Goal: Task Accomplishment & Management: Manage account settings

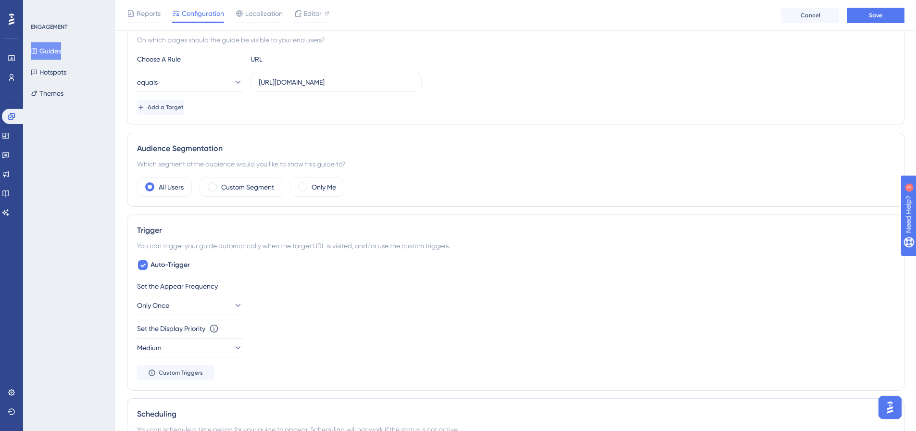
scroll to position [289, 0]
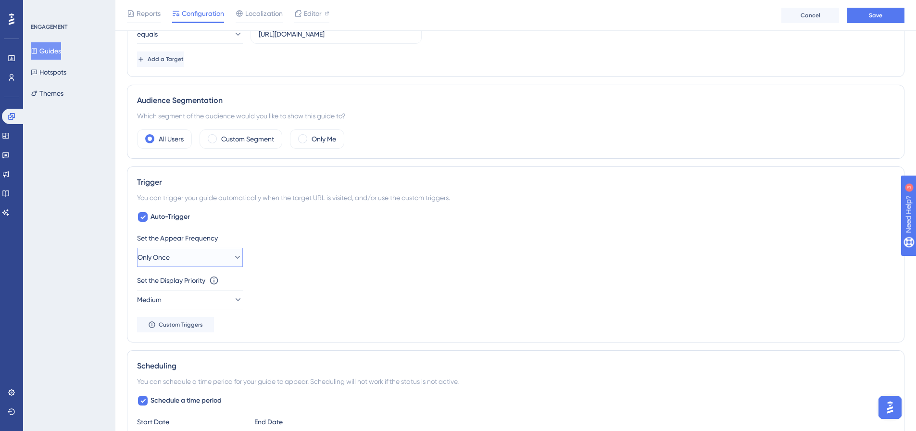
click at [233, 258] on icon at bounding box center [238, 258] width 10 height 10
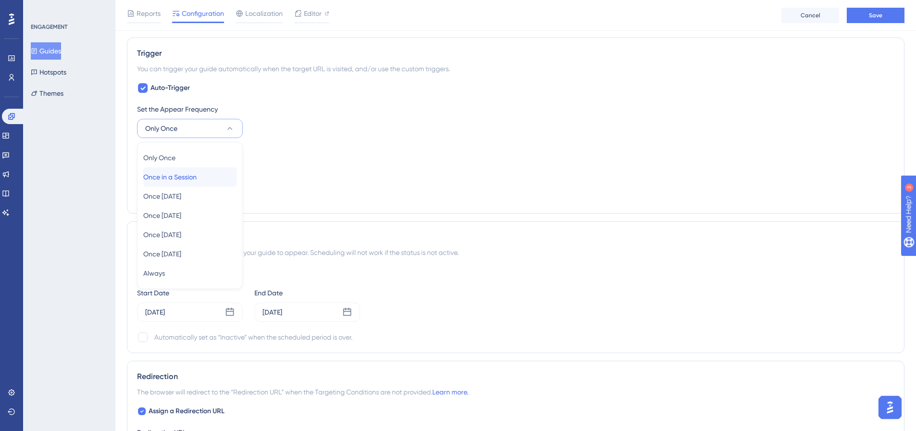
click at [217, 180] on div "Once in a Session Once in a Session" at bounding box center [189, 176] width 93 height 19
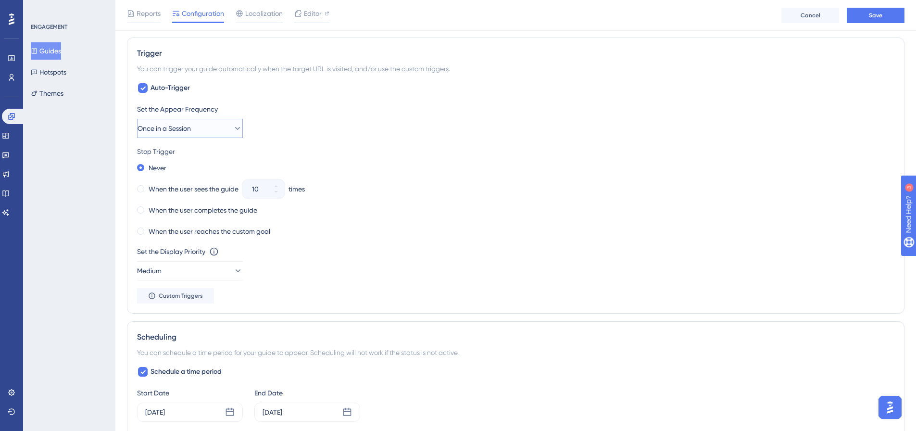
click at [233, 128] on icon at bounding box center [238, 129] width 10 height 10
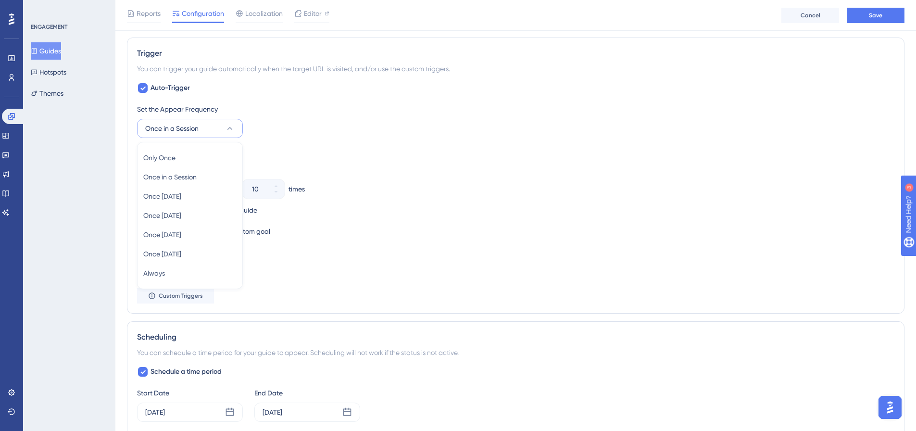
click at [227, 128] on icon at bounding box center [230, 129] width 10 height 10
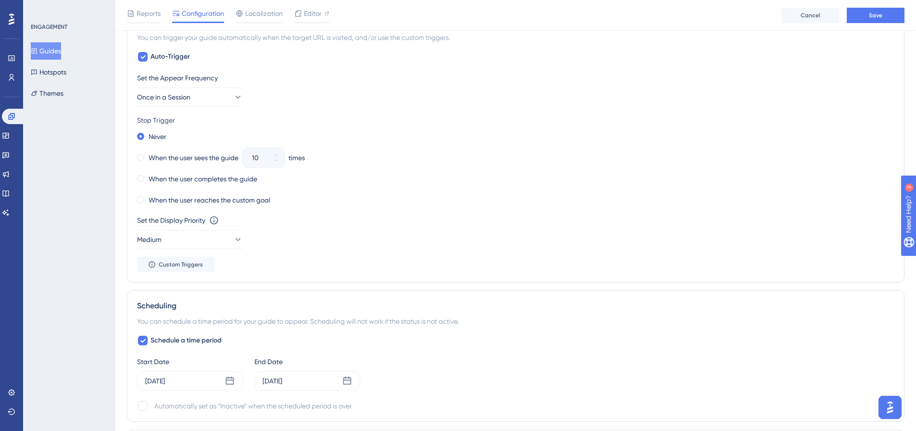
scroll to position [466, 0]
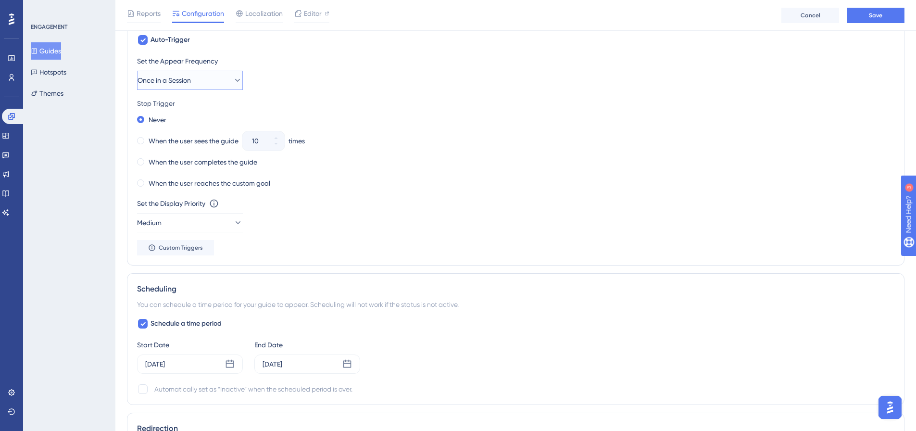
click at [191, 83] on span "Once in a Session" at bounding box center [164, 81] width 53 height 12
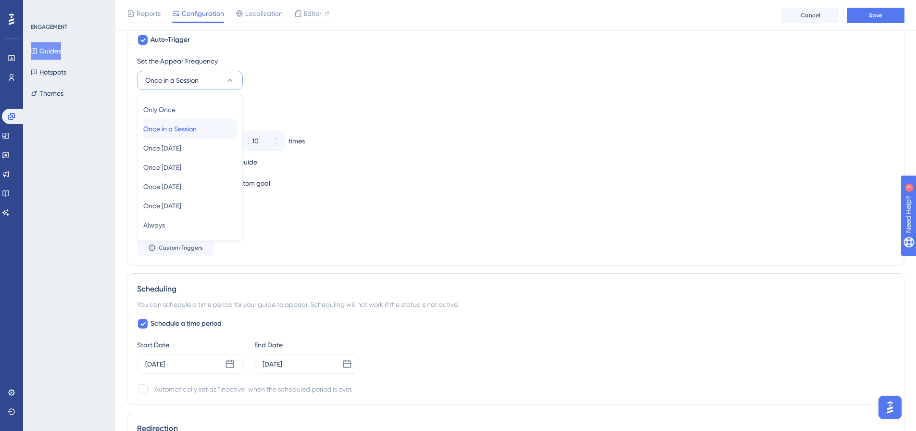
click at [221, 123] on div "Once in a Session Once in a Session" at bounding box center [189, 128] width 93 height 19
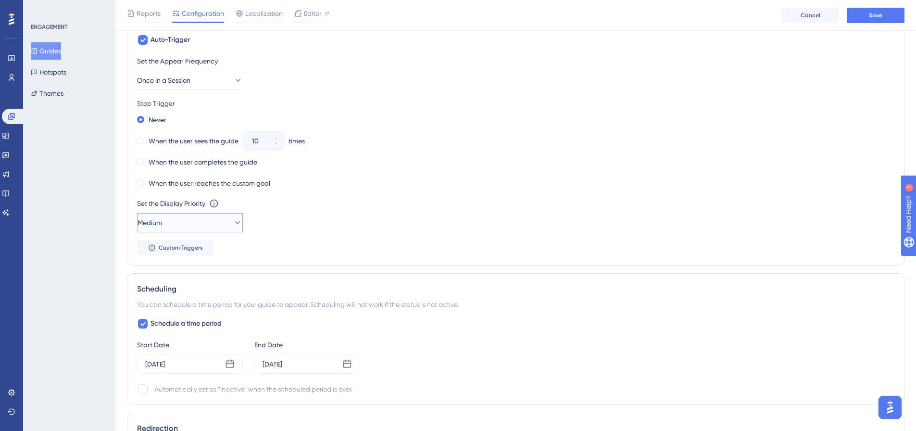
click at [215, 228] on button "Medium" at bounding box center [190, 222] width 106 height 19
click at [181, 288] on div "High High" at bounding box center [189, 290] width 93 height 19
click at [289, 229] on div "Set the Display Priority This option will set the display priority between auto…" at bounding box center [516, 215] width 758 height 35
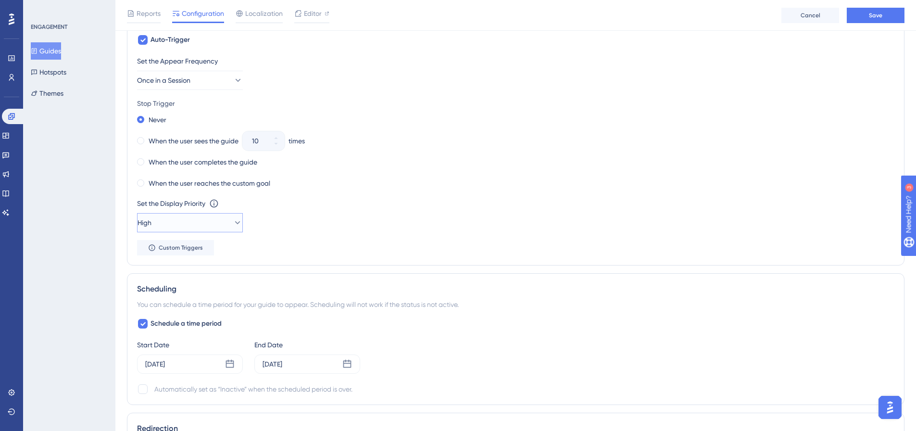
click at [194, 223] on button "High" at bounding box center [190, 222] width 106 height 19
click at [168, 269] on span "Medium" at bounding box center [155, 271] width 25 height 12
click at [187, 252] on button "Custom Triggers" at bounding box center [175, 247] width 77 height 15
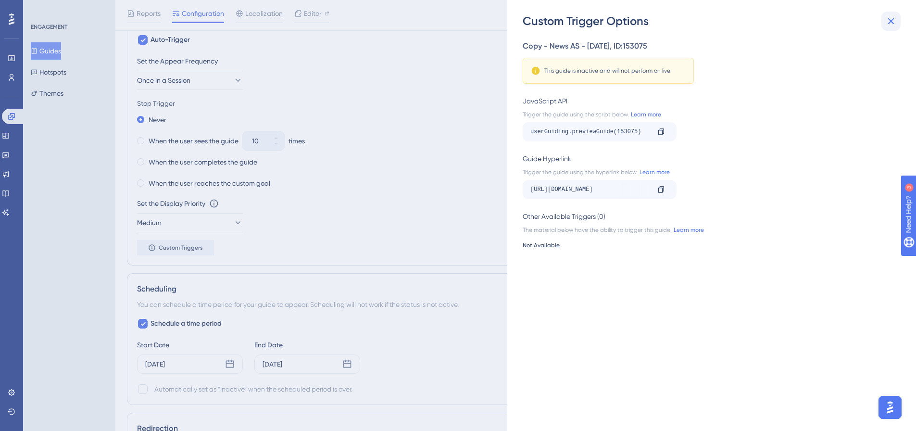
click at [893, 20] on icon at bounding box center [891, 21] width 6 height 6
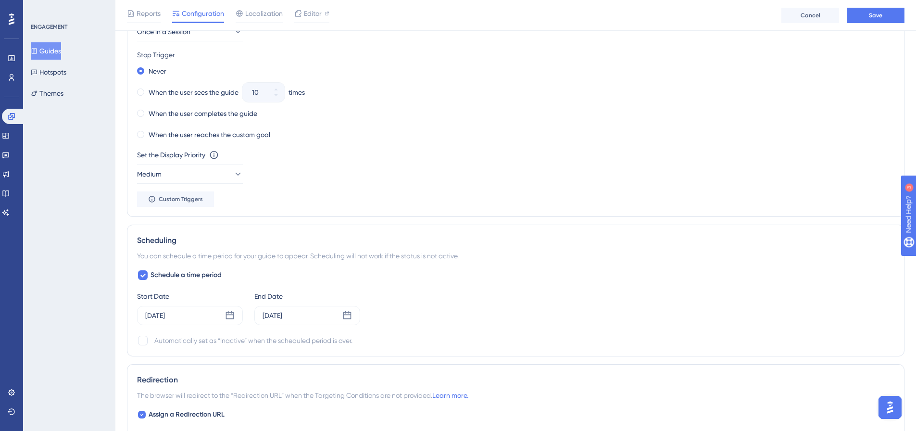
scroll to position [562, 0]
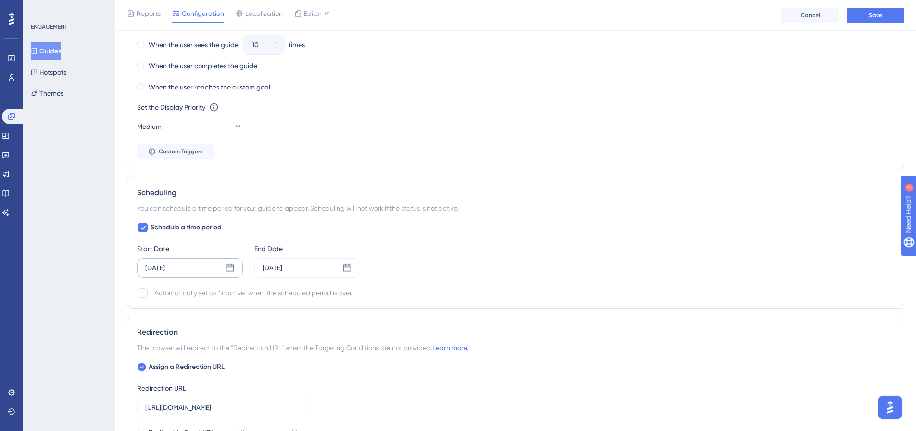
click at [230, 267] on icon at bounding box center [230, 268] width 8 height 8
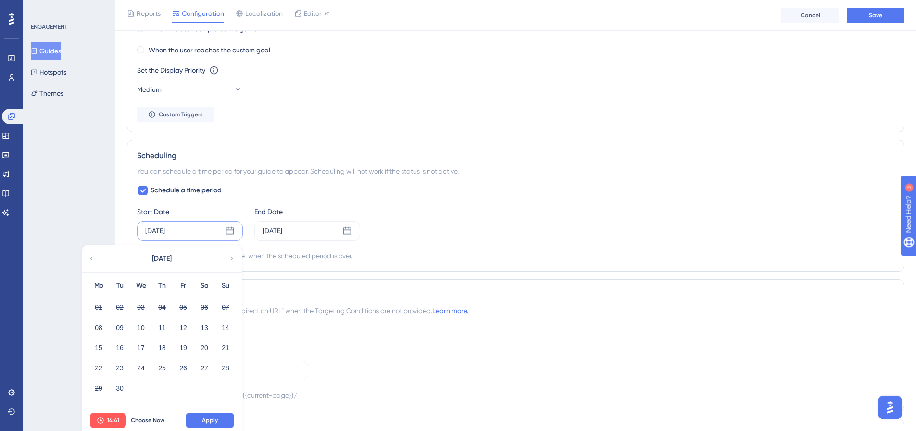
scroll to position [610, 0]
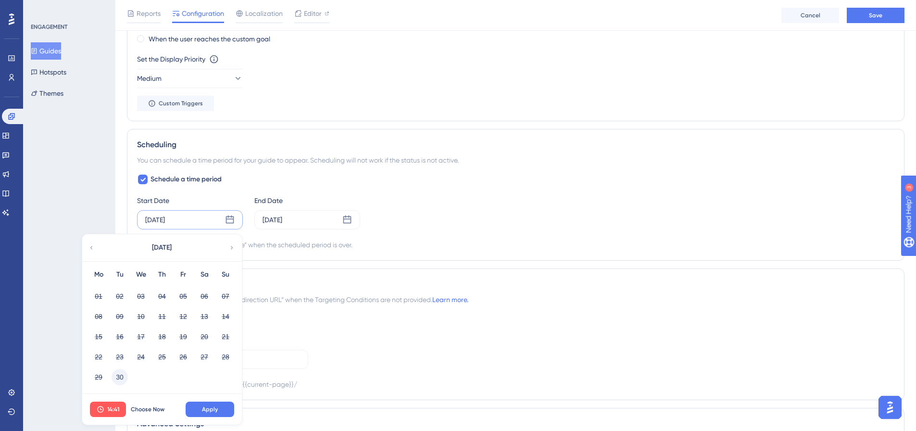
click at [118, 379] on button "30" at bounding box center [120, 377] width 16 height 16
click at [109, 407] on span "14:41" at bounding box center [113, 409] width 12 height 8
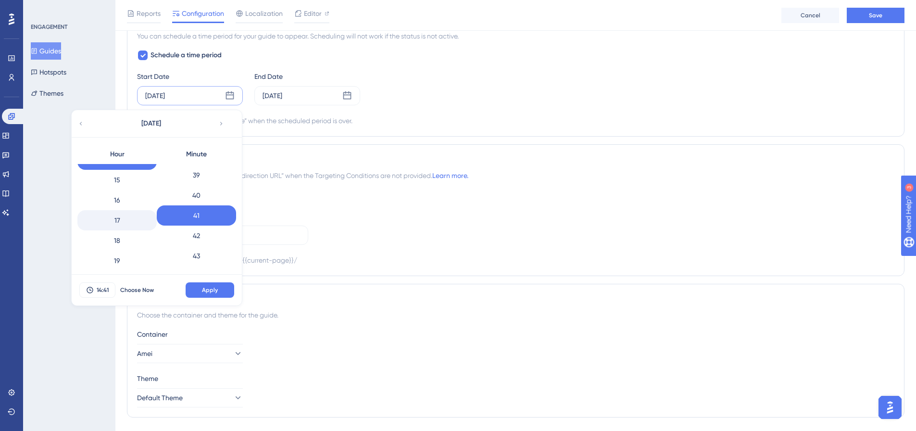
scroll to position [286, 0]
click at [124, 229] on div "17" at bounding box center [116, 232] width 79 height 20
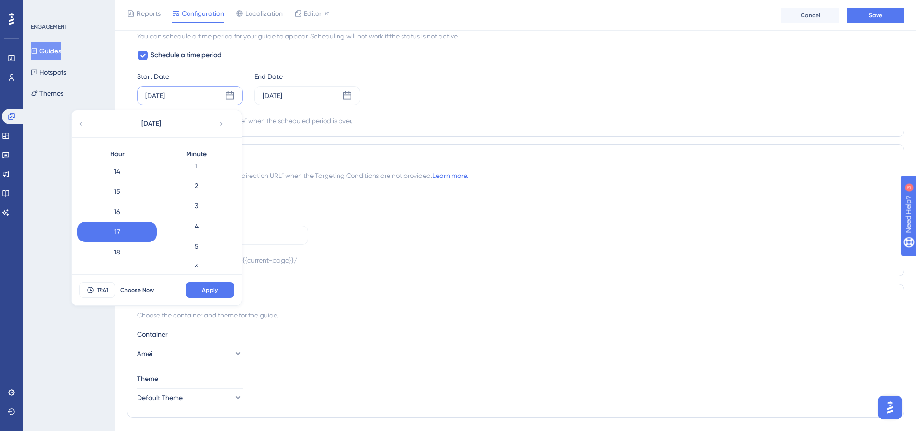
scroll to position [0, 0]
click at [203, 180] on div "0" at bounding box center [196, 174] width 79 height 20
click at [215, 291] on span "Apply" at bounding box center [210, 290] width 16 height 8
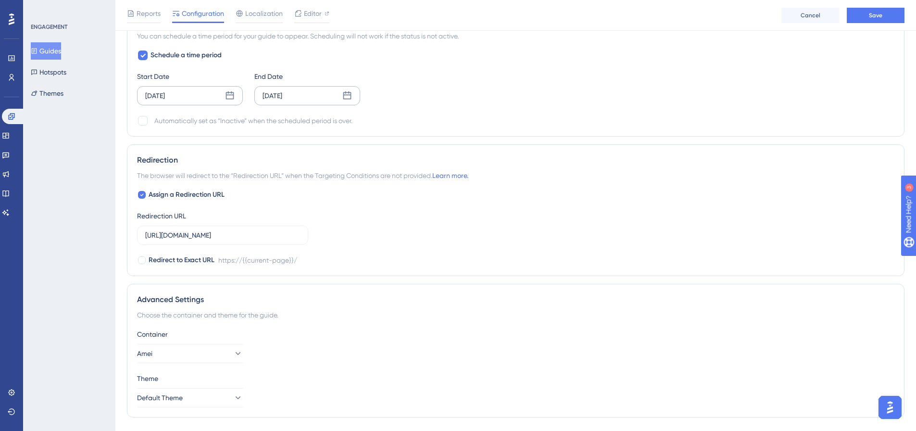
click at [352, 94] on div "[DATE]" at bounding box center [307, 95] width 106 height 19
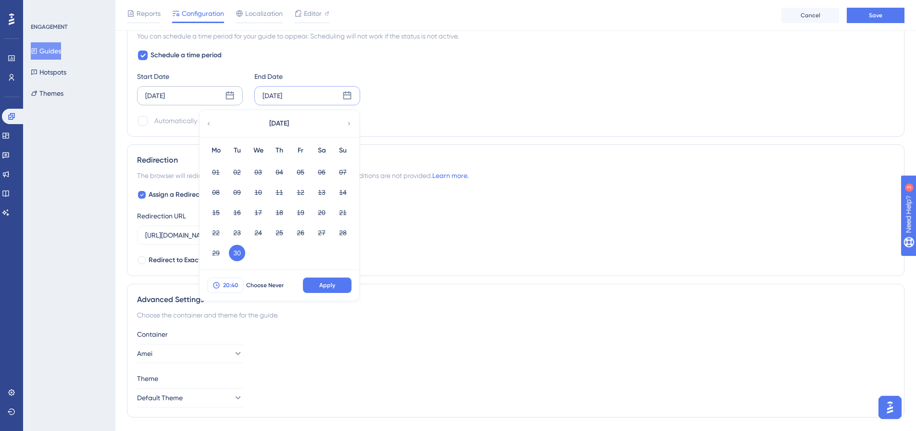
click at [226, 284] on span "20:40" at bounding box center [230, 285] width 15 height 8
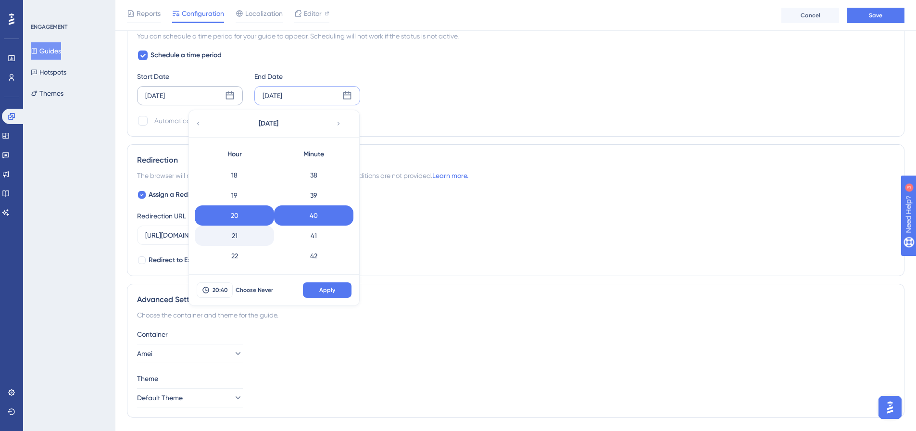
scroll to position [382, 0]
click at [238, 254] on div "23" at bounding box center [234, 257] width 79 height 20
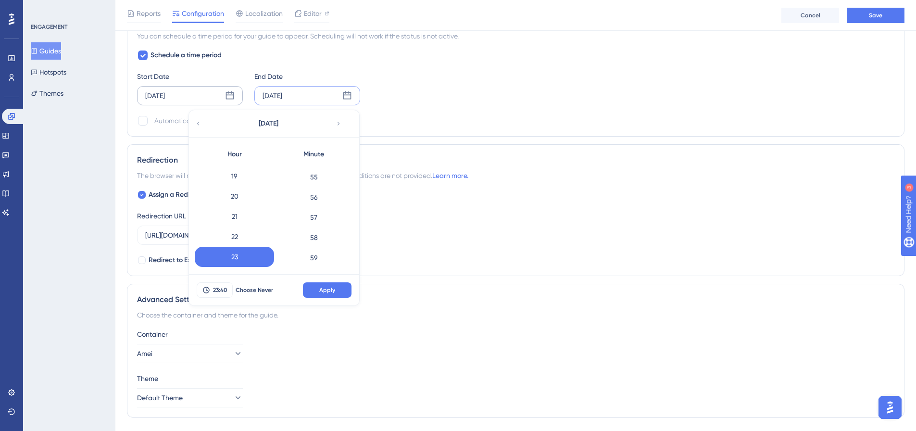
scroll to position [1109, 0]
click at [316, 251] on div "59" at bounding box center [313, 257] width 79 height 20
click at [323, 287] on span "Apply" at bounding box center [327, 290] width 16 height 8
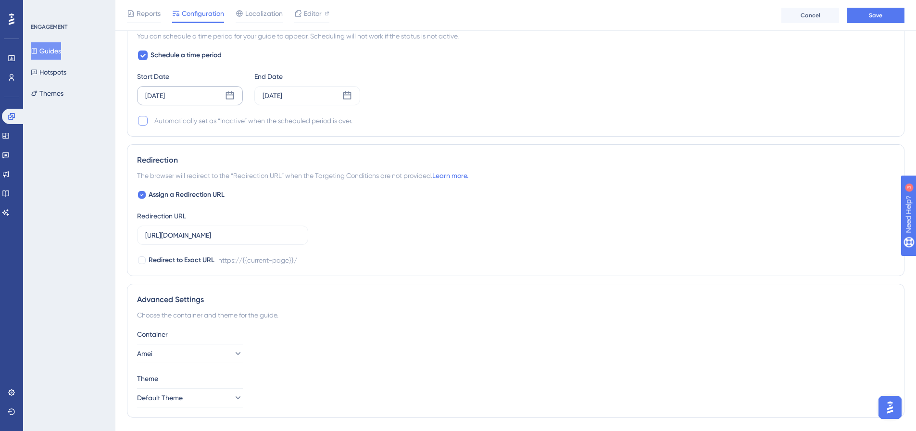
click at [147, 123] on div at bounding box center [143, 121] width 10 height 10
checkbox input "true"
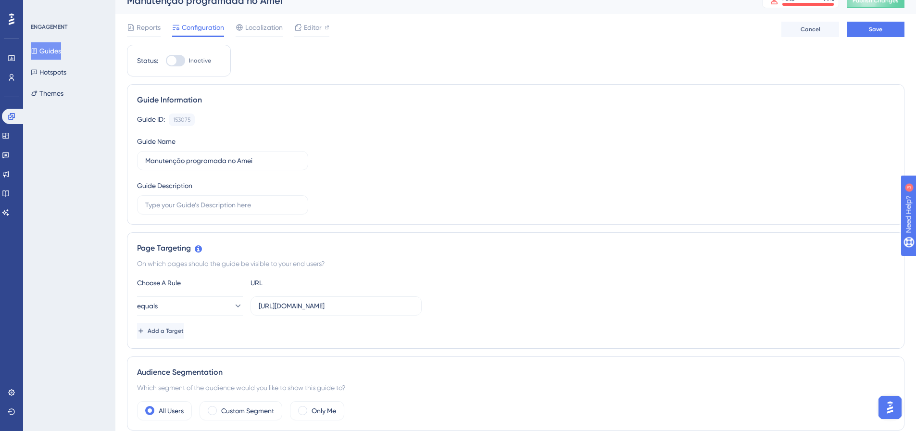
scroll to position [0, 0]
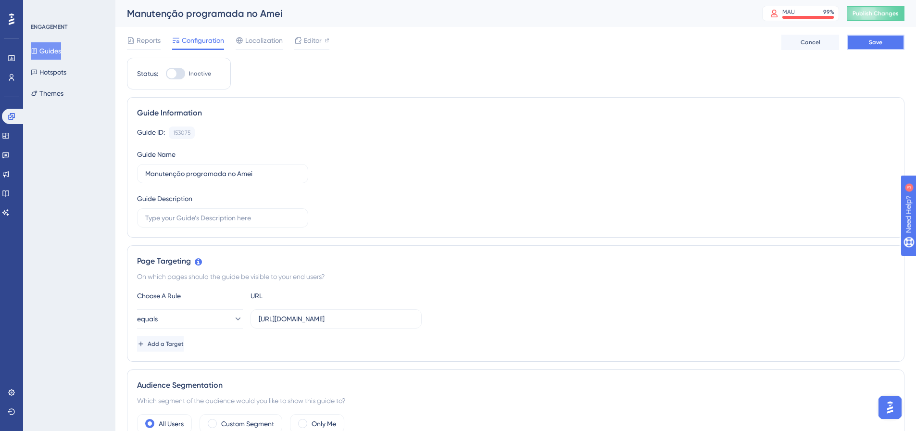
click at [885, 38] on button "Save" at bounding box center [876, 42] width 58 height 15
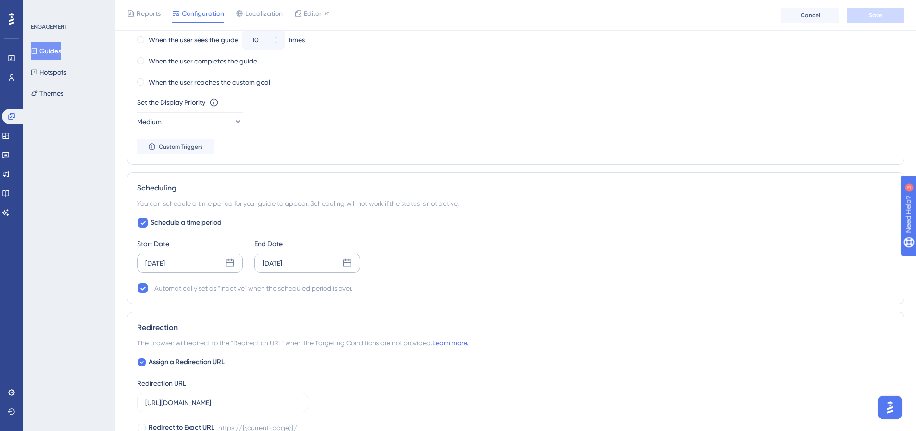
scroll to position [577, 0]
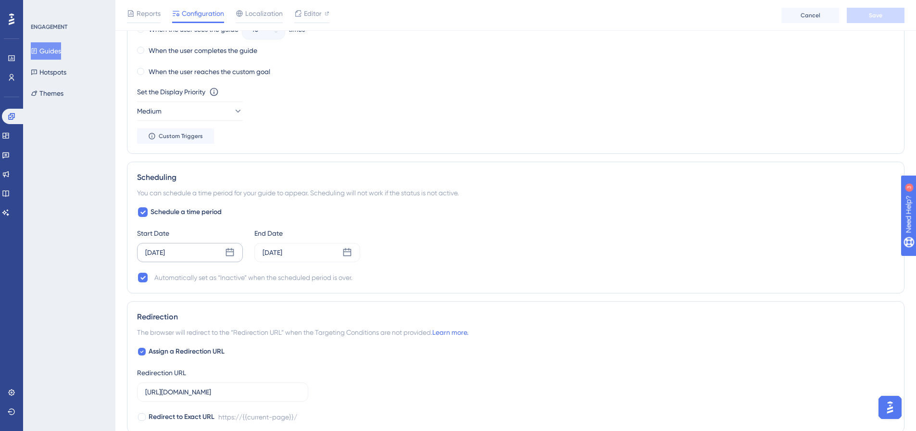
click at [229, 252] on icon at bounding box center [230, 252] width 8 height 8
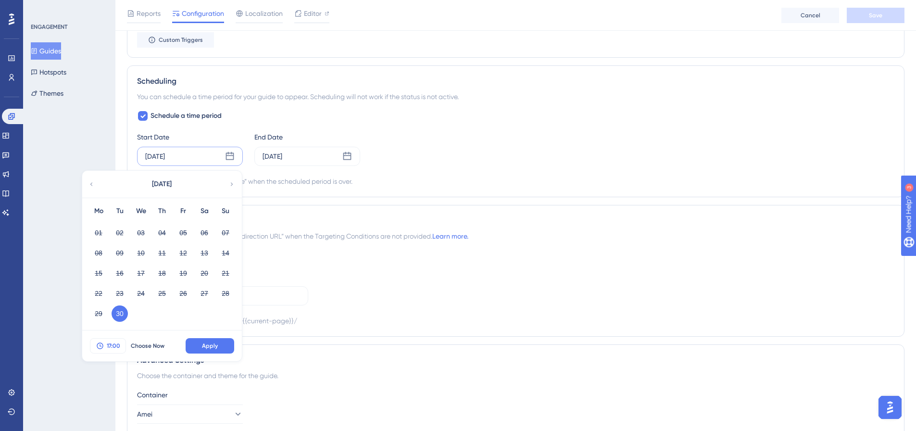
click at [113, 345] on span "17:00" at bounding box center [113, 346] width 13 height 8
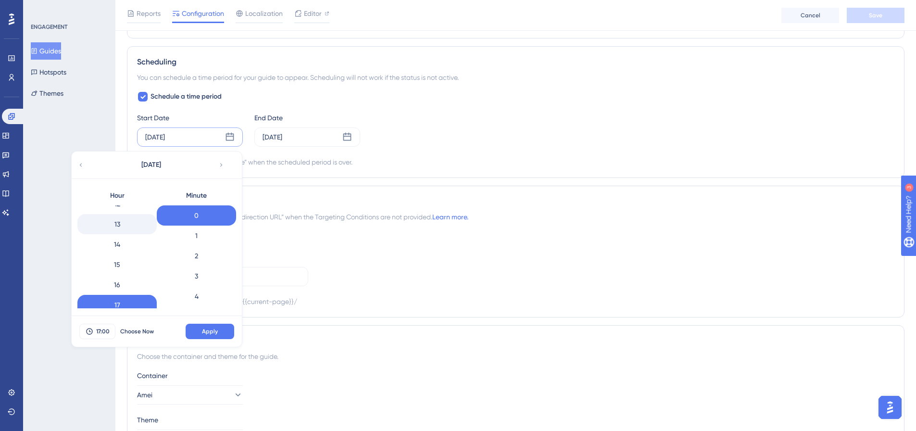
scroll to position [206, 0]
click at [125, 257] on div "12" at bounding box center [116, 252] width 79 height 20
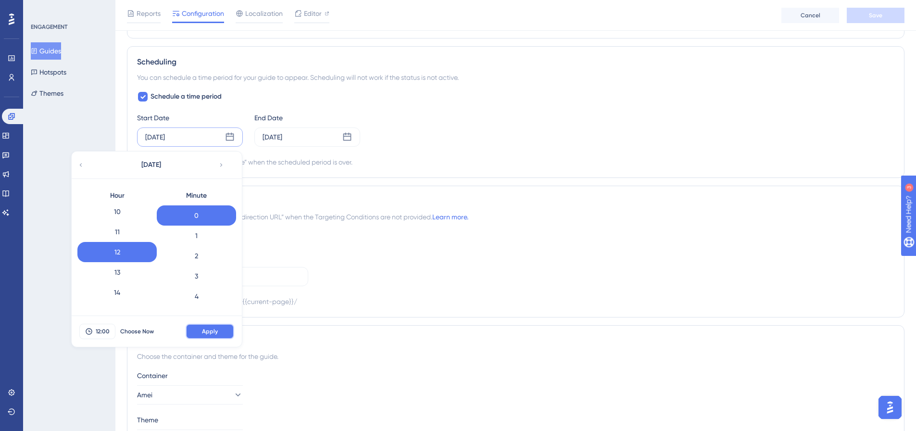
click at [213, 332] on span "Apply" at bounding box center [210, 332] width 16 height 8
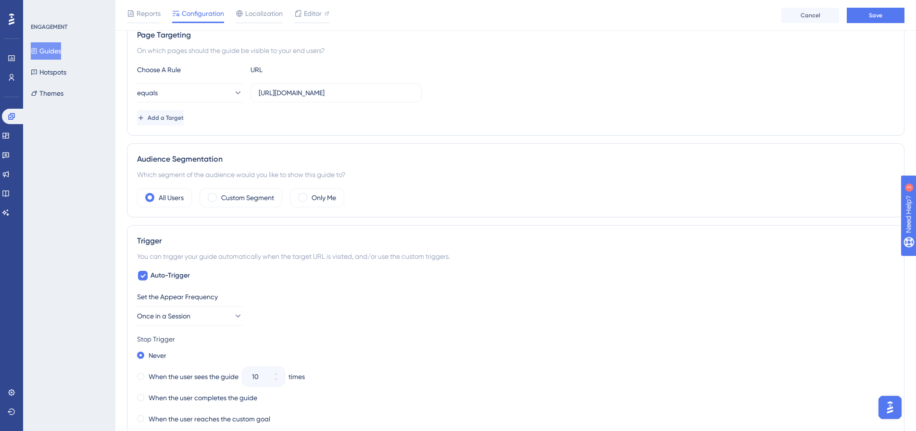
scroll to position [0, 0]
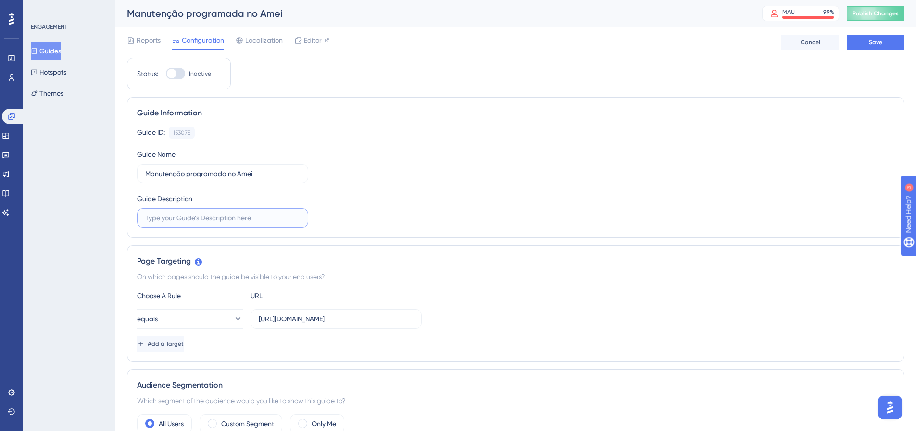
click at [190, 217] on input "text" at bounding box center [222, 218] width 155 height 11
drag, startPoint x: 261, startPoint y: 174, endPoint x: 120, endPoint y: 175, distance: 141.4
click at [174, 223] on label at bounding box center [222, 217] width 171 height 19
click at [174, 223] on input "text" at bounding box center [222, 218] width 155 height 11
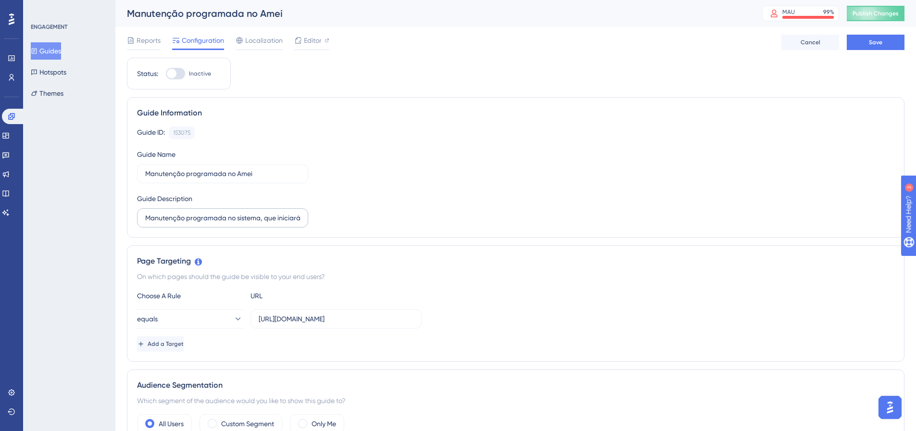
drag, startPoint x: 303, startPoint y: 220, endPoint x: 288, endPoint y: 220, distance: 15.4
click at [288, 220] on label "Manutenção programada no sistema, que iniciará às 21h e deverá finaliz" at bounding box center [222, 217] width 171 height 19
click at [288, 220] on input "Manutenção programada no sistema, que iniciará às 21h e deverá finaliz" at bounding box center [222, 218] width 155 height 11
click at [163, 220] on input "Manutenção programada no sistema, que iniciará às 21h e deverá finaliz" at bounding box center [222, 218] width 155 height 11
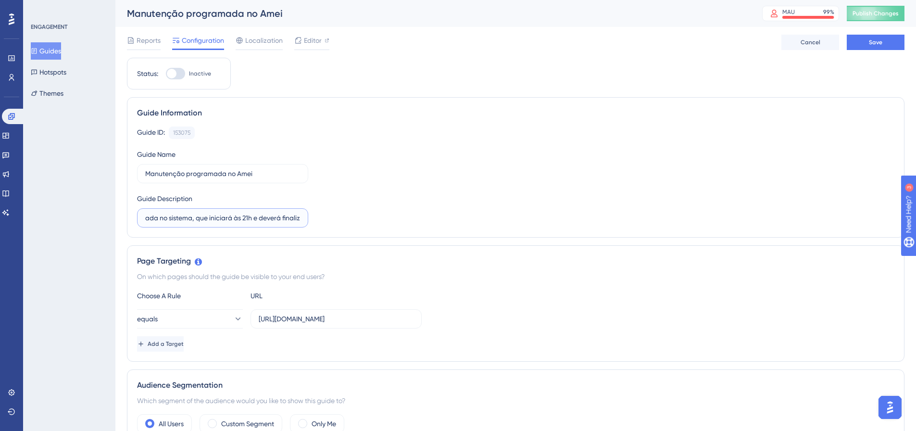
scroll to position [0, 0]
drag, startPoint x: 240, startPoint y: 218, endPoint x: 111, endPoint y: 222, distance: 128.9
click at [196, 221] on input "Entre 21h e 23h30 (horário de [GEOGRAPHIC_DATA]), o sistema estará em manutençã…" at bounding box center [222, 218] width 155 height 11
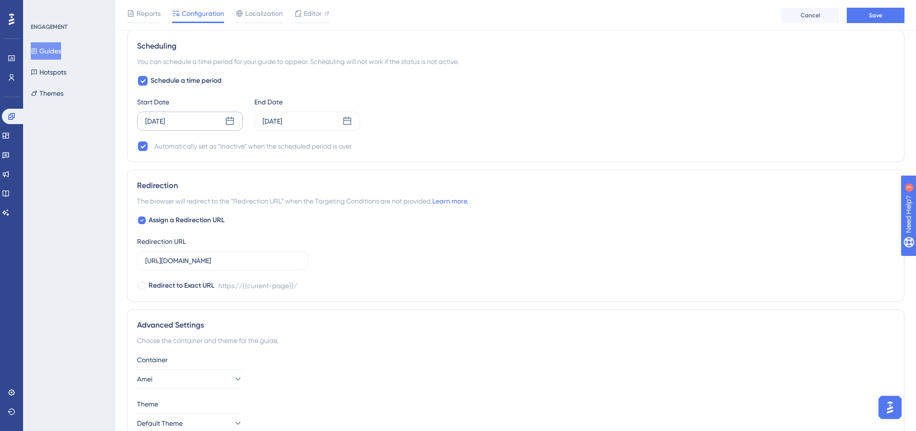
scroll to position [759, 0]
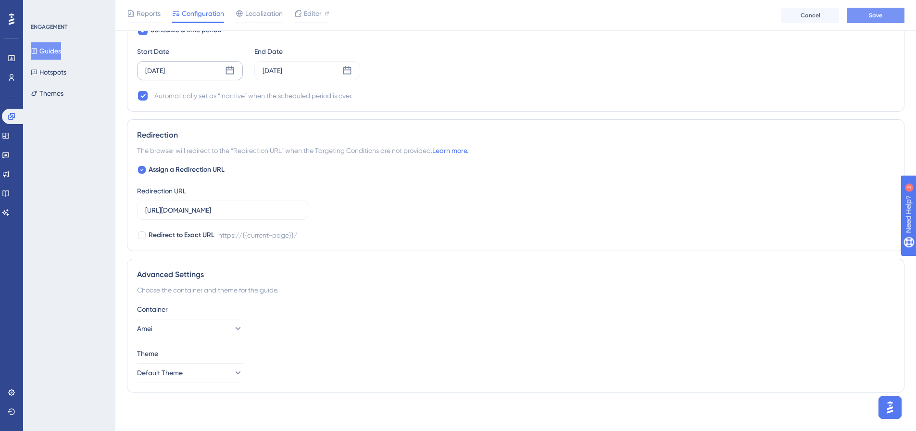
type input "Entre 21h e 23h30 (horário de [GEOGRAPHIC_DATA]), o sistema estará em manutençã…"
click at [885, 13] on button "Save" at bounding box center [876, 15] width 58 height 15
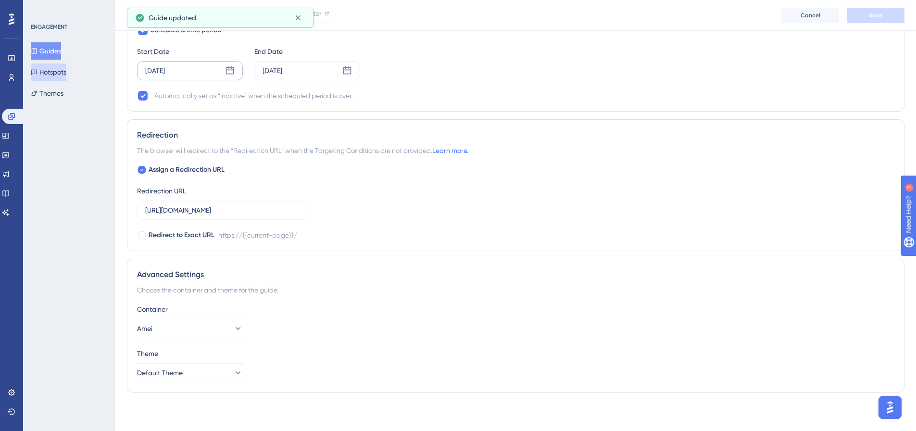
click at [52, 73] on button "Hotspots" at bounding box center [49, 71] width 36 height 17
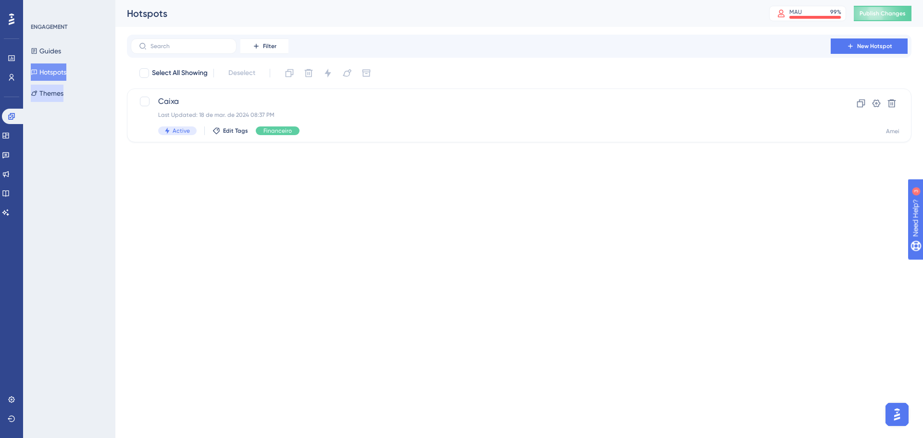
click at [53, 94] on button "Themes" at bounding box center [47, 93] width 33 height 17
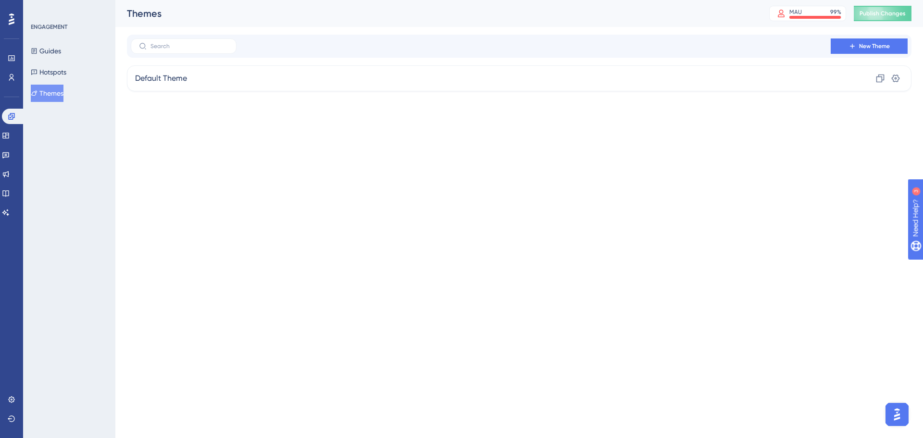
click at [53, 81] on div "Guides Hotspots Themes" at bounding box center [70, 72] width 78 height 60
click at [54, 76] on button "Hotspots" at bounding box center [49, 71] width 36 height 17
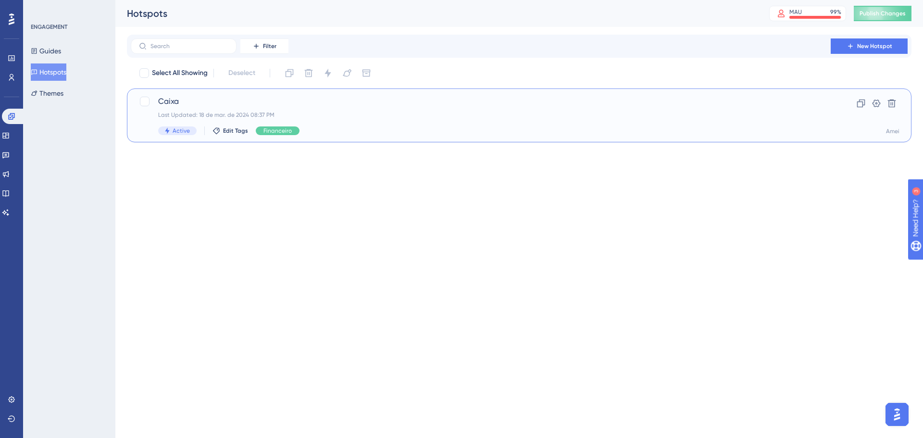
click at [352, 110] on div "Caixa Last Updated: [DATE] 08:37 PM Active Edit Tags Financeiro" at bounding box center [480, 115] width 645 height 39
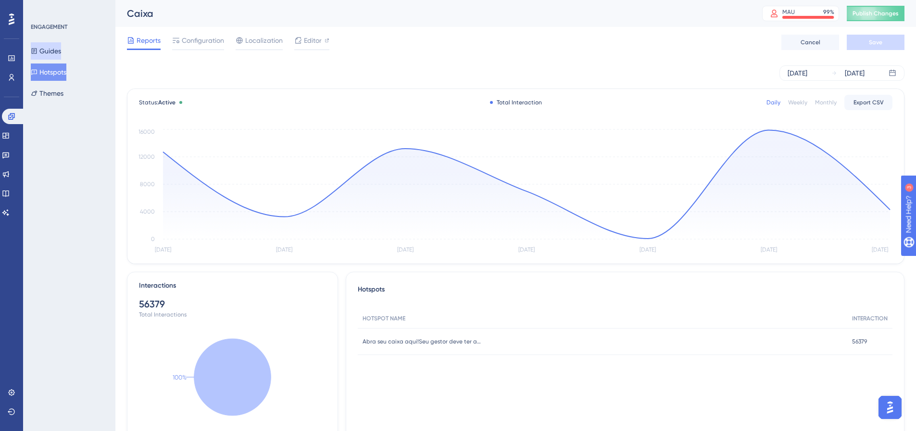
click at [61, 51] on button "Guides" at bounding box center [46, 50] width 30 height 17
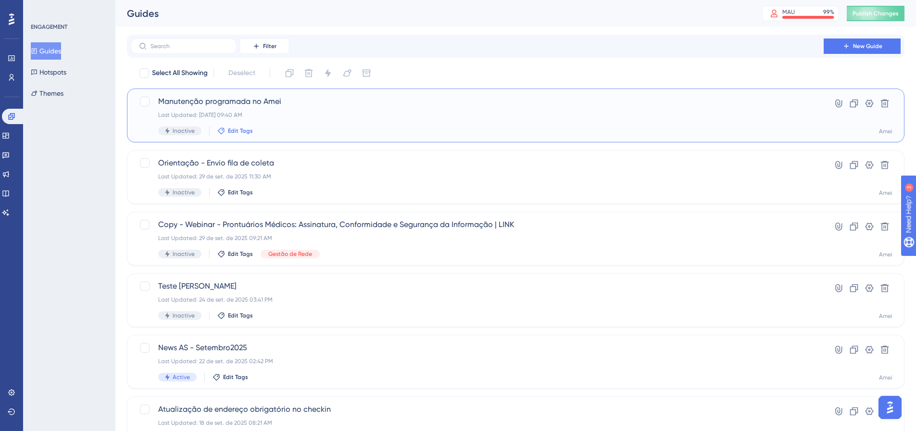
click at [250, 131] on span "Edit Tags" at bounding box center [240, 131] width 25 height 8
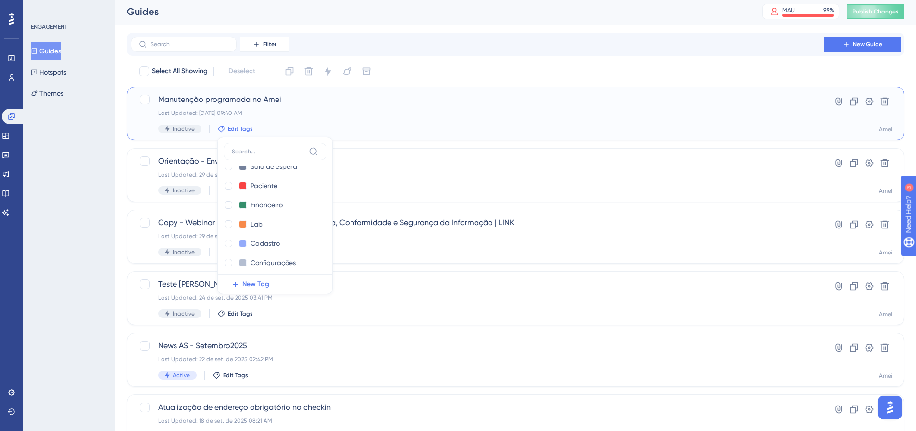
scroll to position [58, 0]
click at [260, 282] on span "New Tag" at bounding box center [255, 284] width 27 height 12
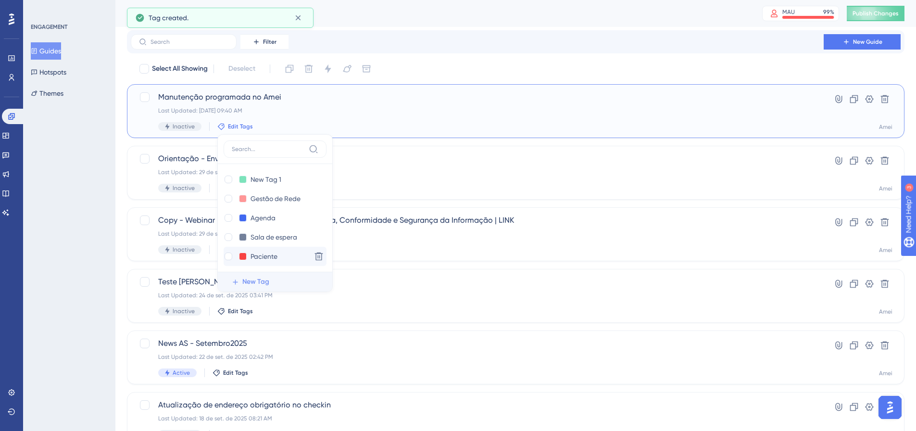
scroll to position [2, 0]
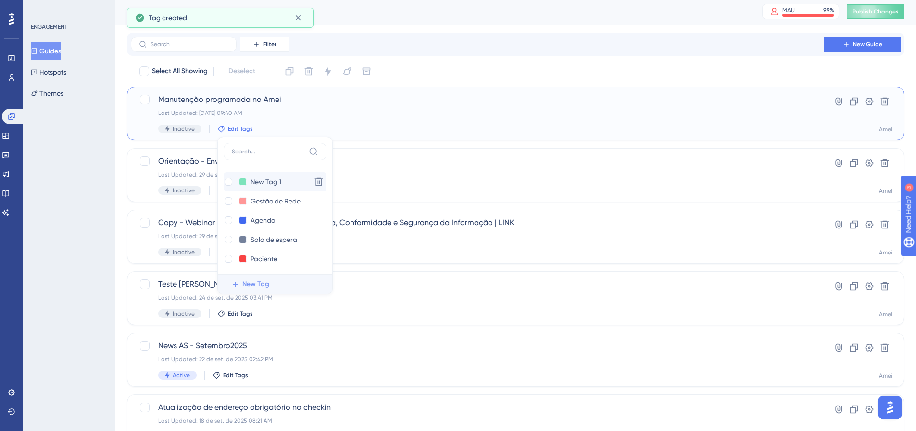
click at [267, 183] on input "New Tag 1" at bounding box center [270, 182] width 38 height 12
type input "Manutenção"
click at [296, 182] on div "Manutenção Manutenção" at bounding box center [266, 182] width 84 height 12
click at [225, 181] on div at bounding box center [229, 182] width 8 height 8
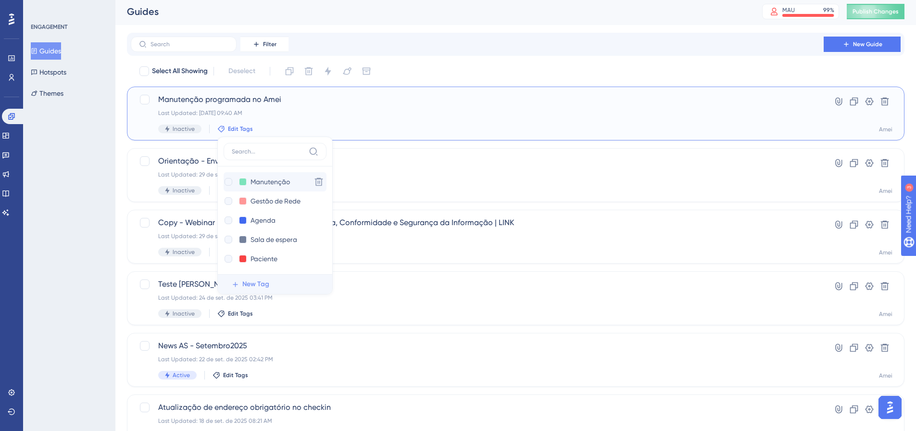
checkbox input "true"
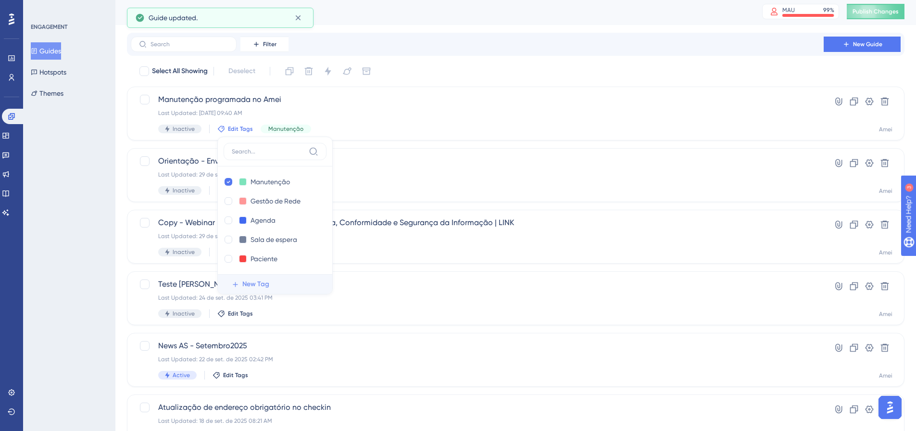
click at [97, 184] on div "ENGAGEMENT Guides Hotspots Themes" at bounding box center [69, 215] width 92 height 431
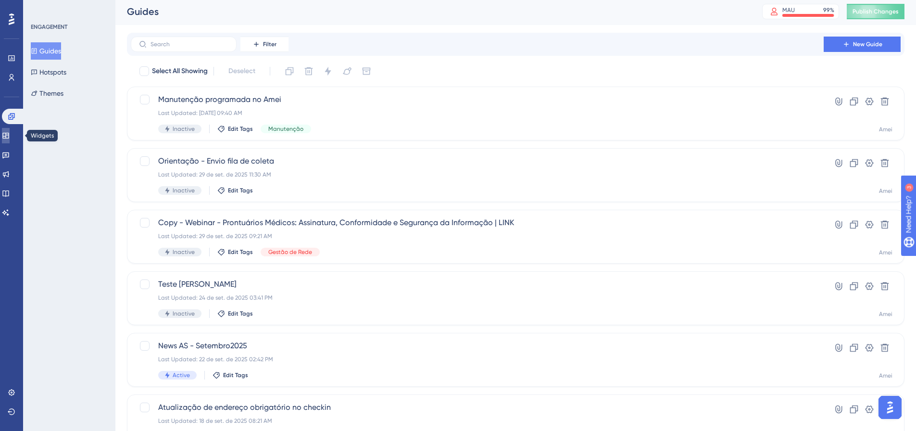
click at [8, 135] on icon at bounding box center [6, 136] width 8 height 8
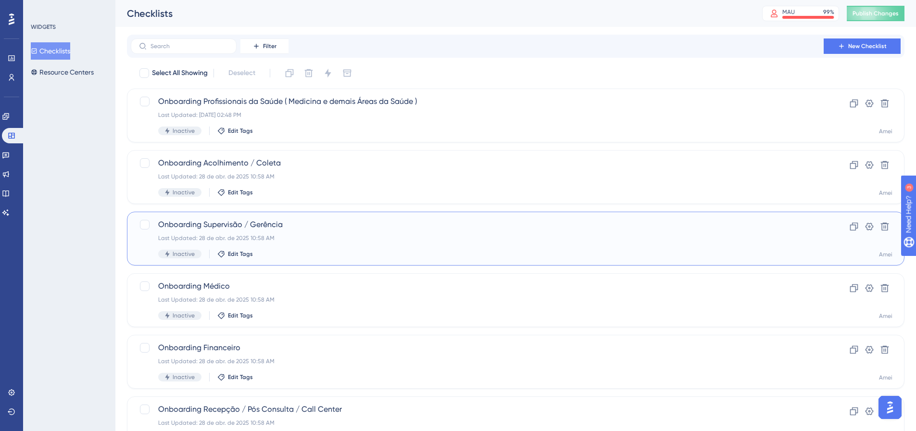
drag, startPoint x: 1072, startPoint y: 213, endPoint x: 1223, endPoint y: 216, distance: 151.1
click at [9, 156] on icon at bounding box center [6, 155] width 8 height 8
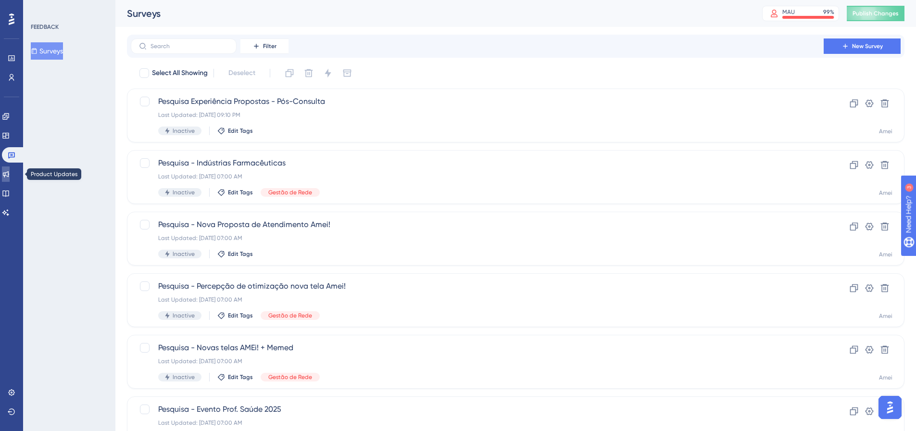
click at [10, 174] on icon at bounding box center [6, 174] width 8 height 8
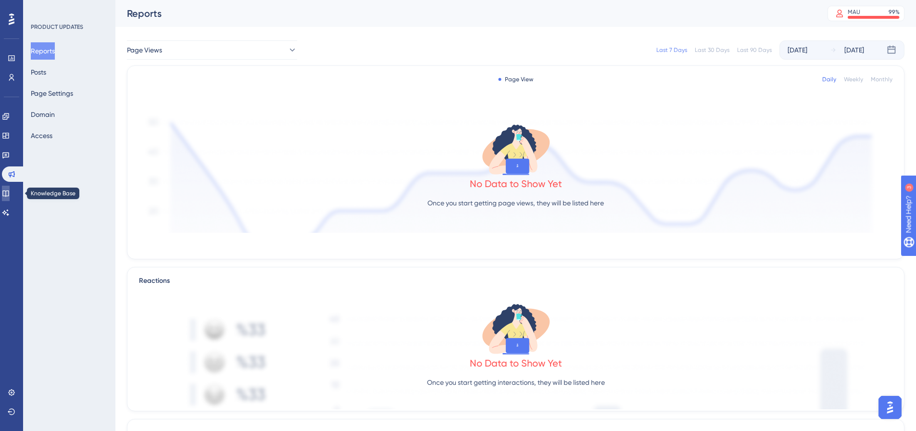
click at [10, 193] on icon at bounding box center [6, 194] width 8 height 8
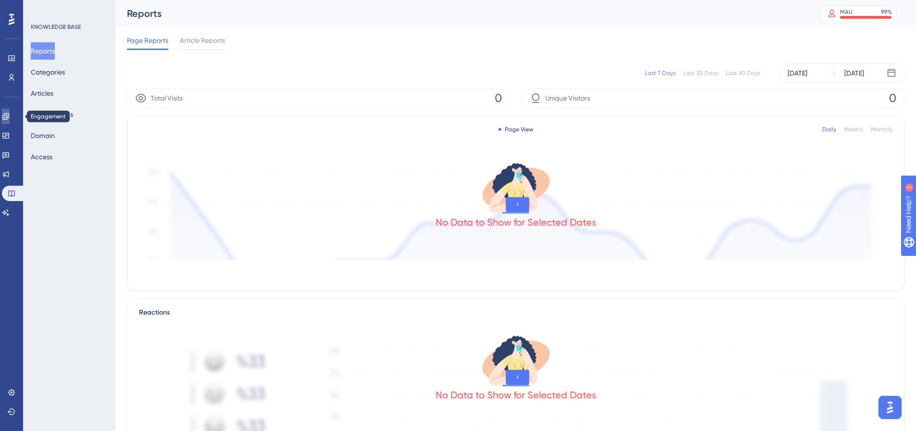
click at [7, 121] on link at bounding box center [6, 116] width 8 height 15
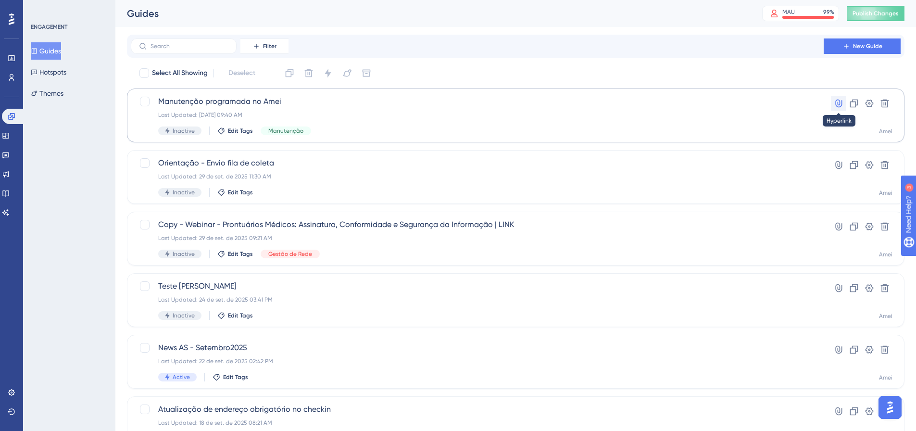
click at [840, 103] on icon at bounding box center [838, 104] width 7 height 8
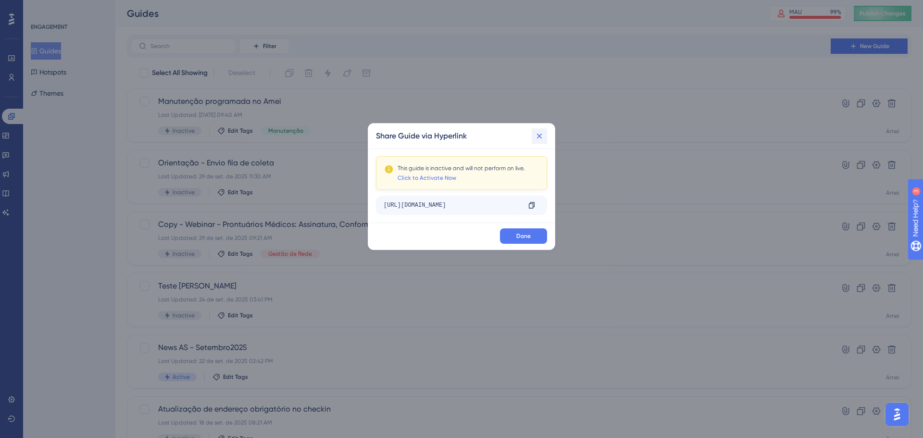
click at [536, 134] on icon at bounding box center [540, 136] width 10 height 10
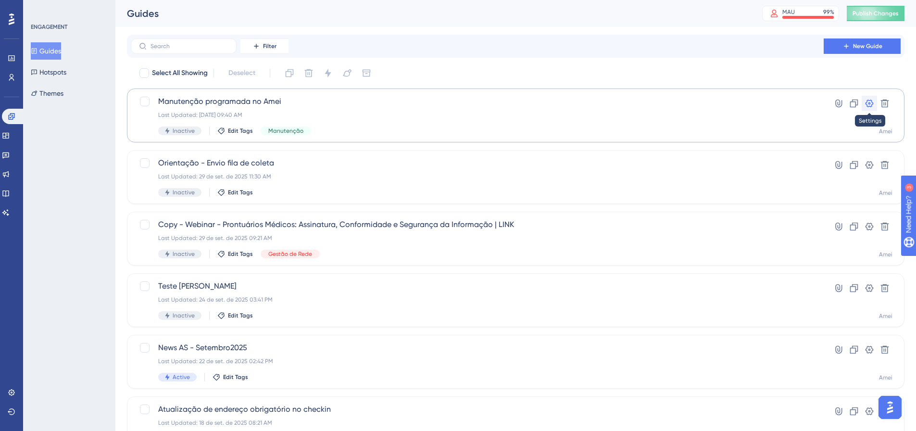
click at [866, 103] on icon at bounding box center [870, 104] width 8 height 8
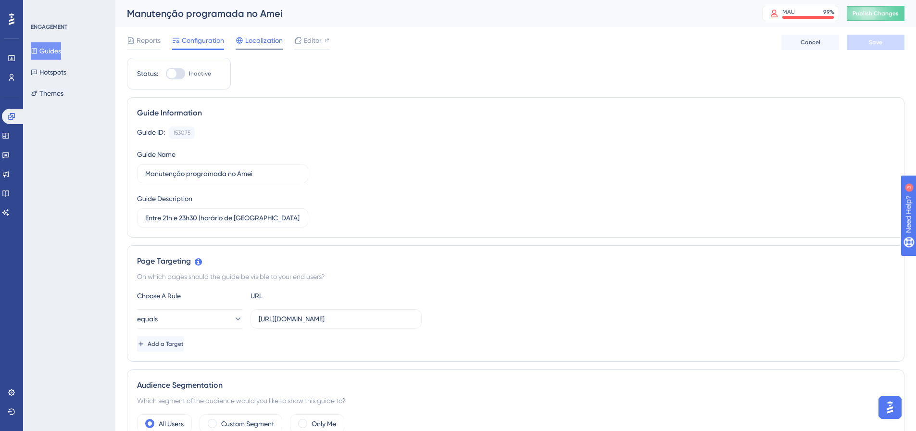
click at [265, 45] on span "Localization" at bounding box center [264, 41] width 38 height 12
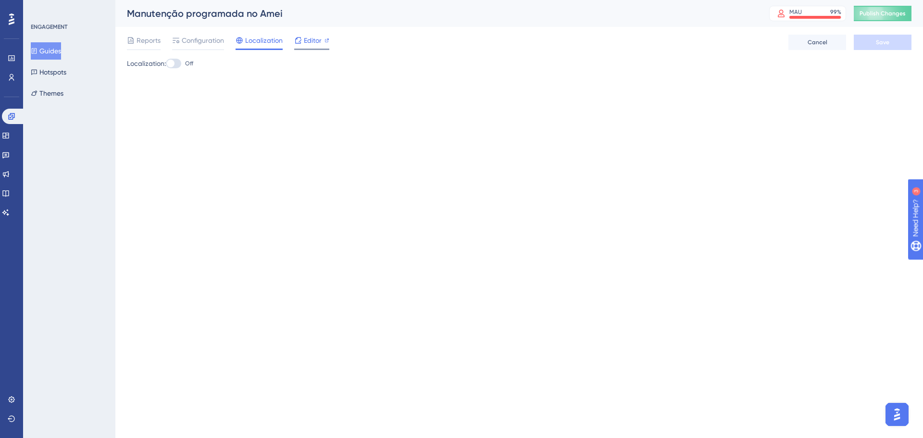
click at [299, 39] on icon at bounding box center [298, 41] width 8 height 8
